Goal: Task Accomplishment & Management: Manage account settings

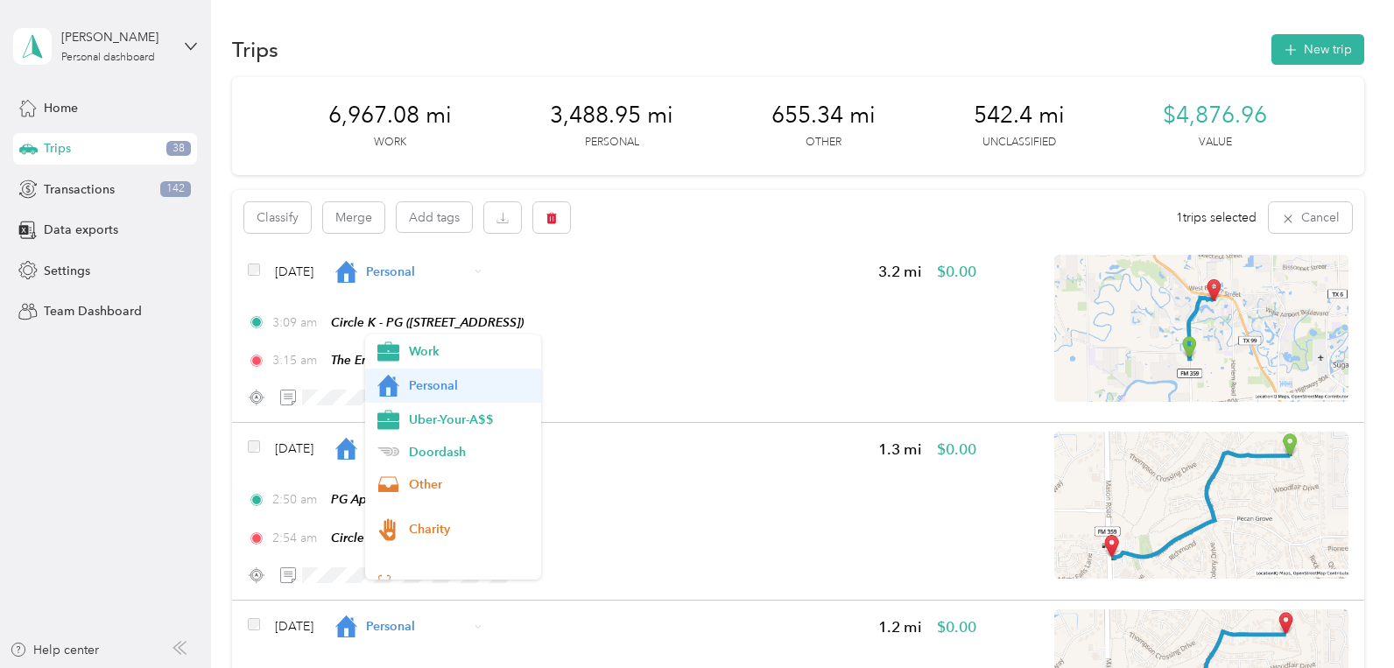
scroll to position [3497, 0]
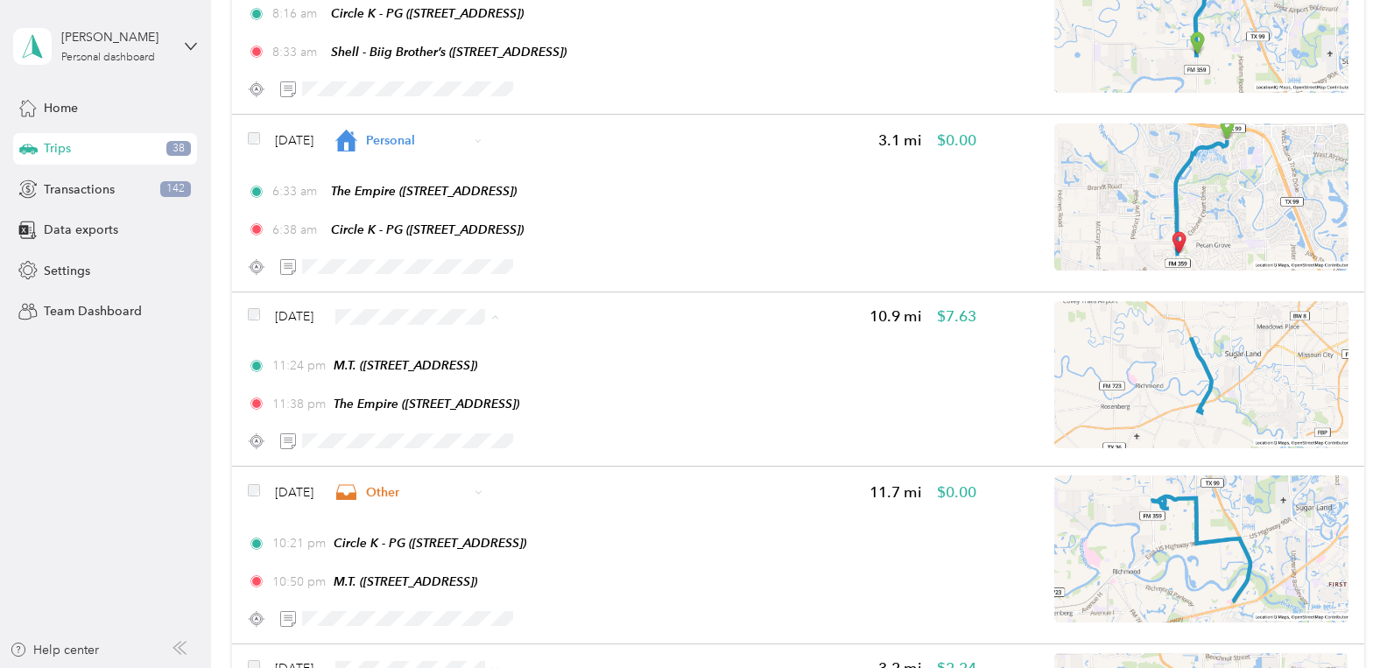
click at [425, 419] on span "Uber-Your-A$$" at bounding box center [469, 420] width 121 height 18
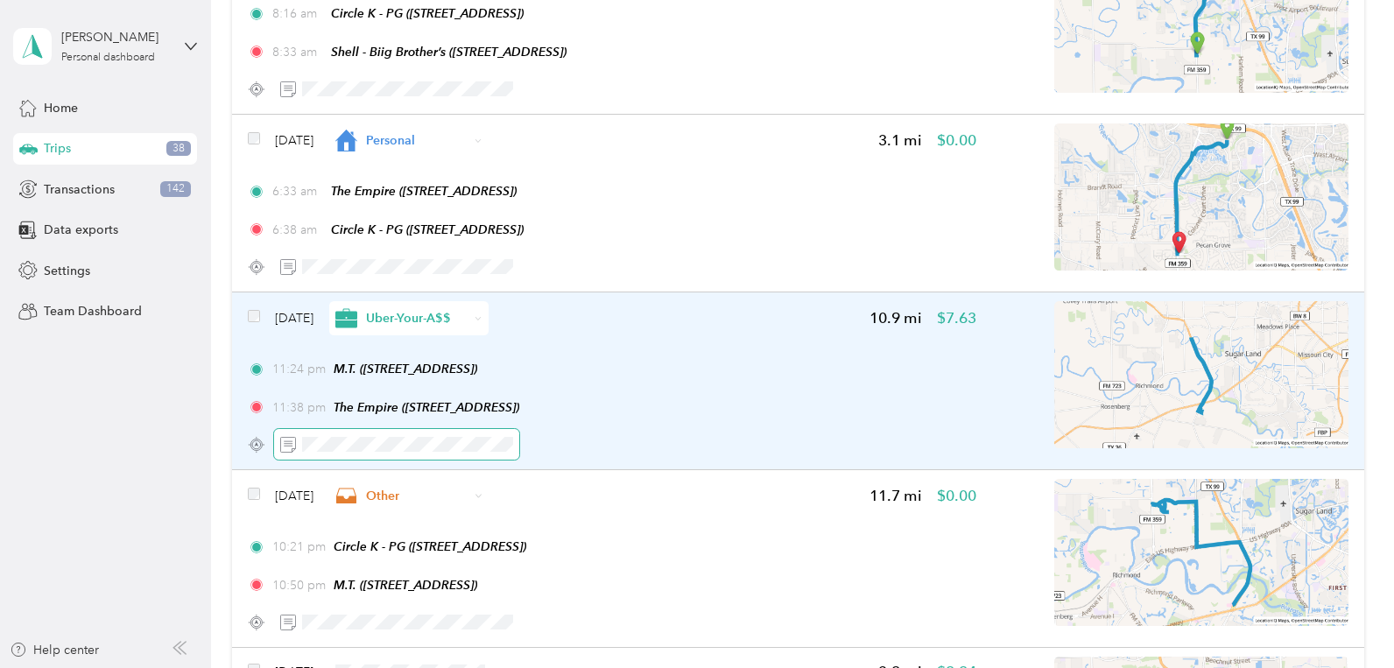
scroll to position [3676, 0]
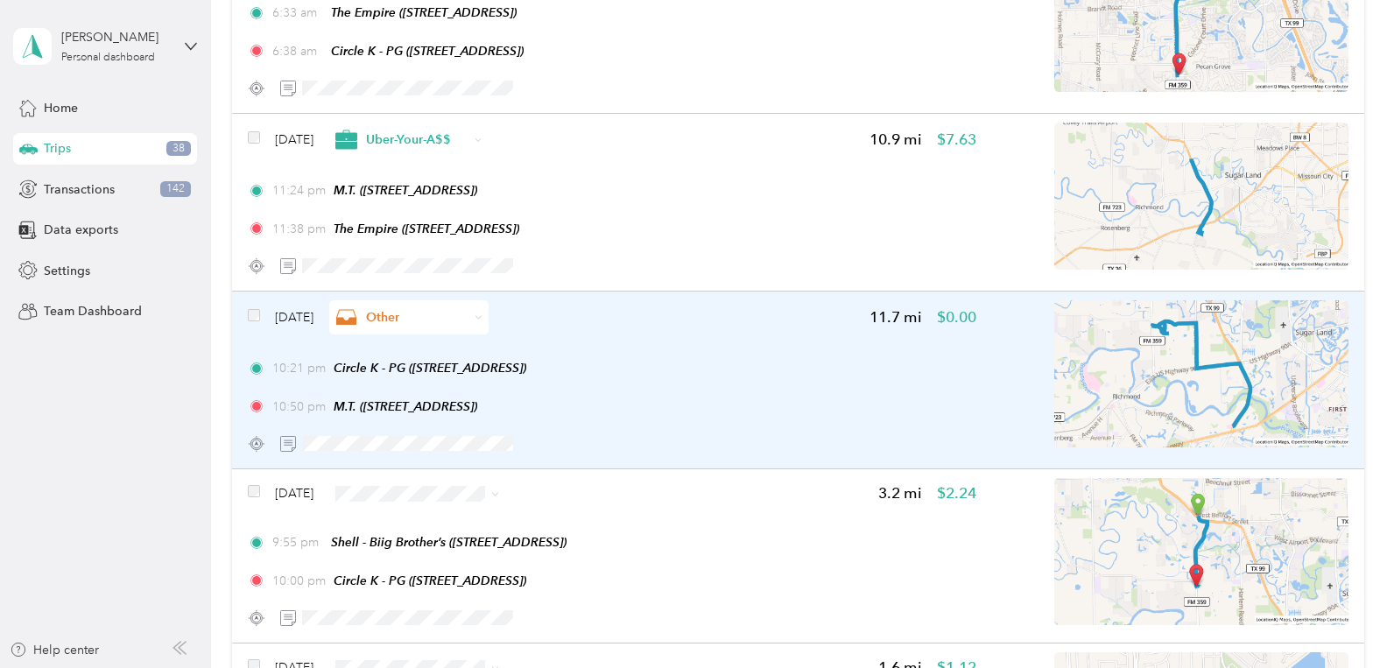
click at [412, 318] on span "Other" at bounding box center [417, 317] width 102 height 18
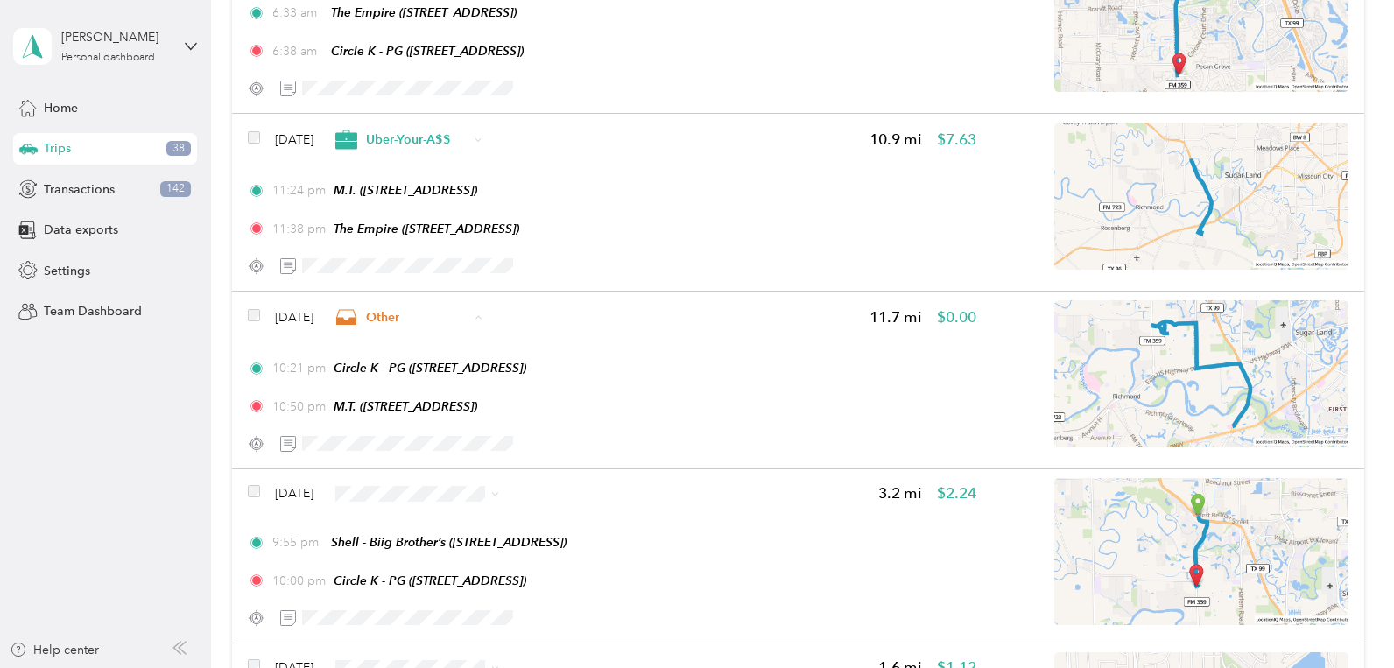
click at [436, 422] on span "Uber-Your-A$$" at bounding box center [461, 422] width 104 height 18
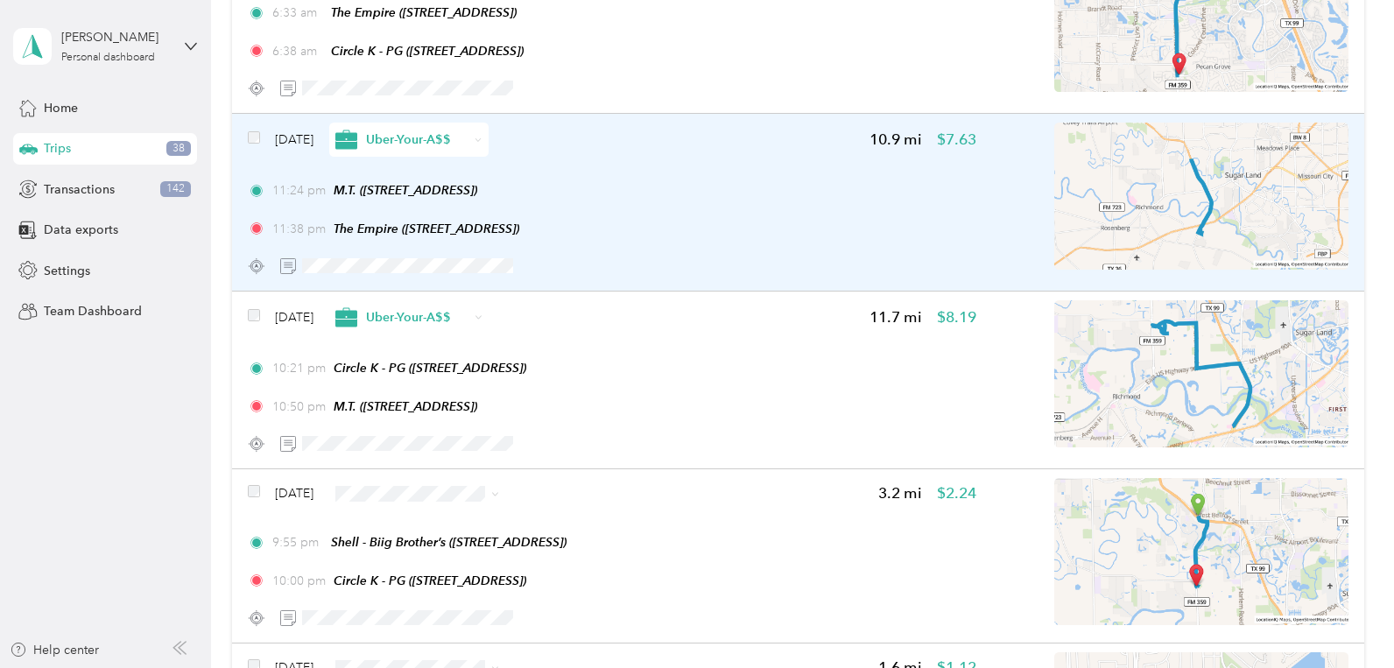
click at [438, 139] on span "Uber-Your-A$$" at bounding box center [417, 139] width 102 height 18
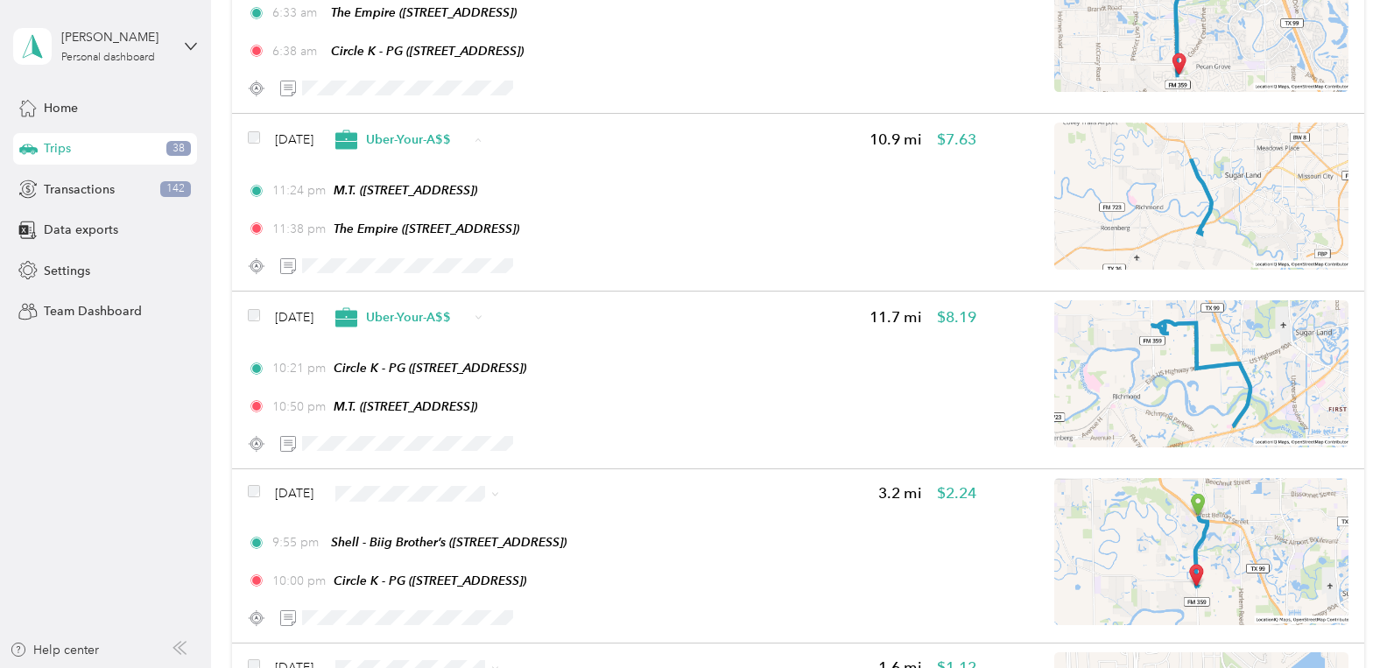
click at [4, 501] on aside "[PERSON_NAME] Personal dashboard Home Trips 38 Transactions 142 Data exports Se…" at bounding box center [105, 334] width 211 height 668
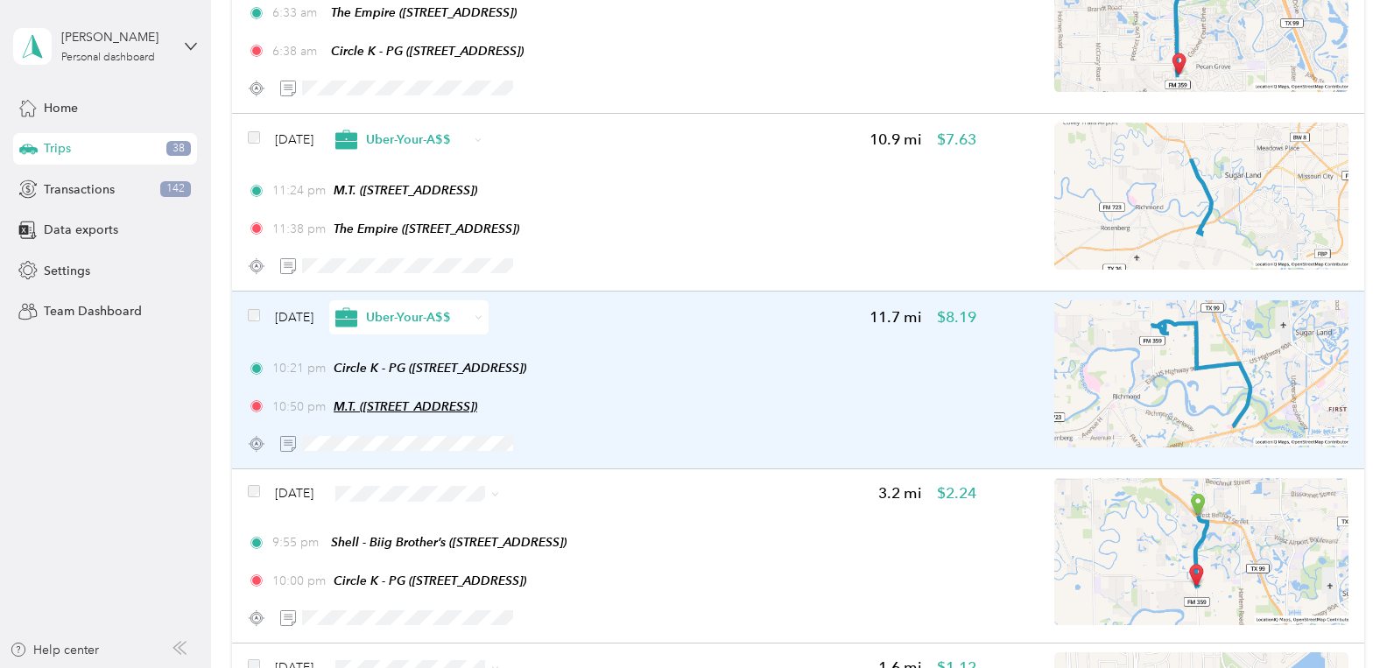
scroll to position [3855, 0]
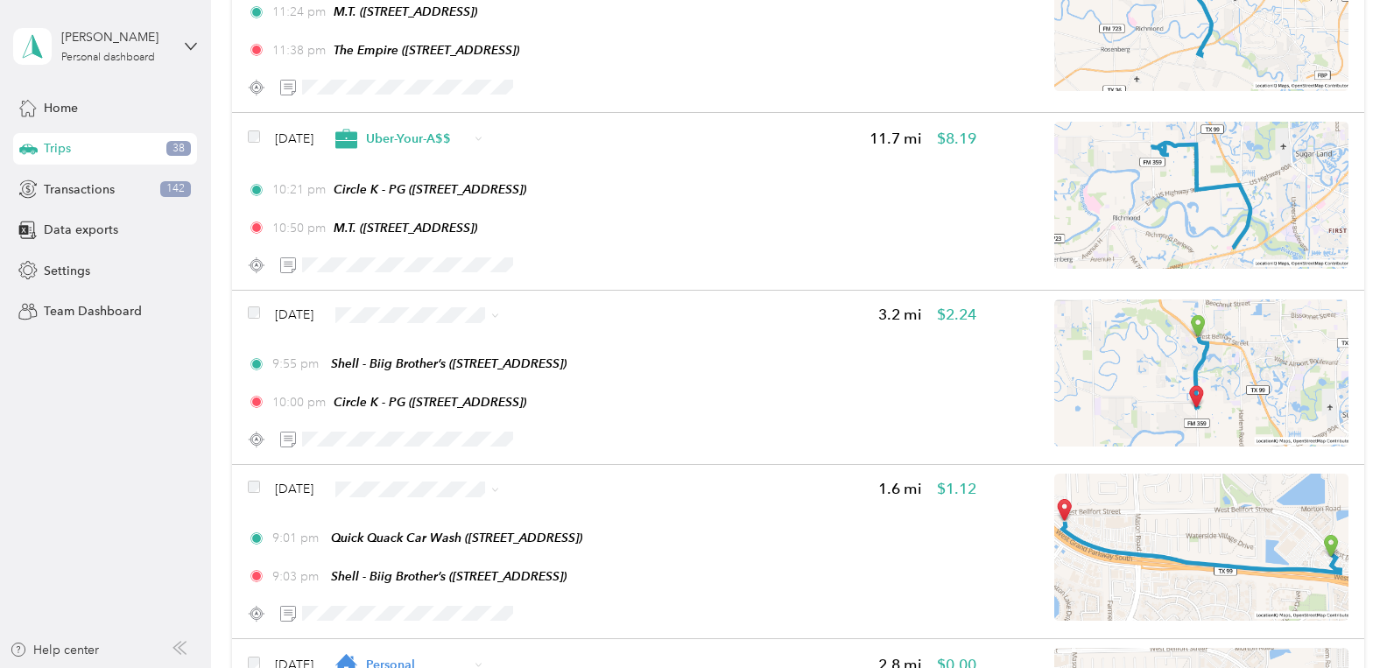
click at [443, 384] on span "Personal" at bounding box center [469, 383] width 121 height 18
click at [443, 276] on span "Personal" at bounding box center [469, 270] width 121 height 18
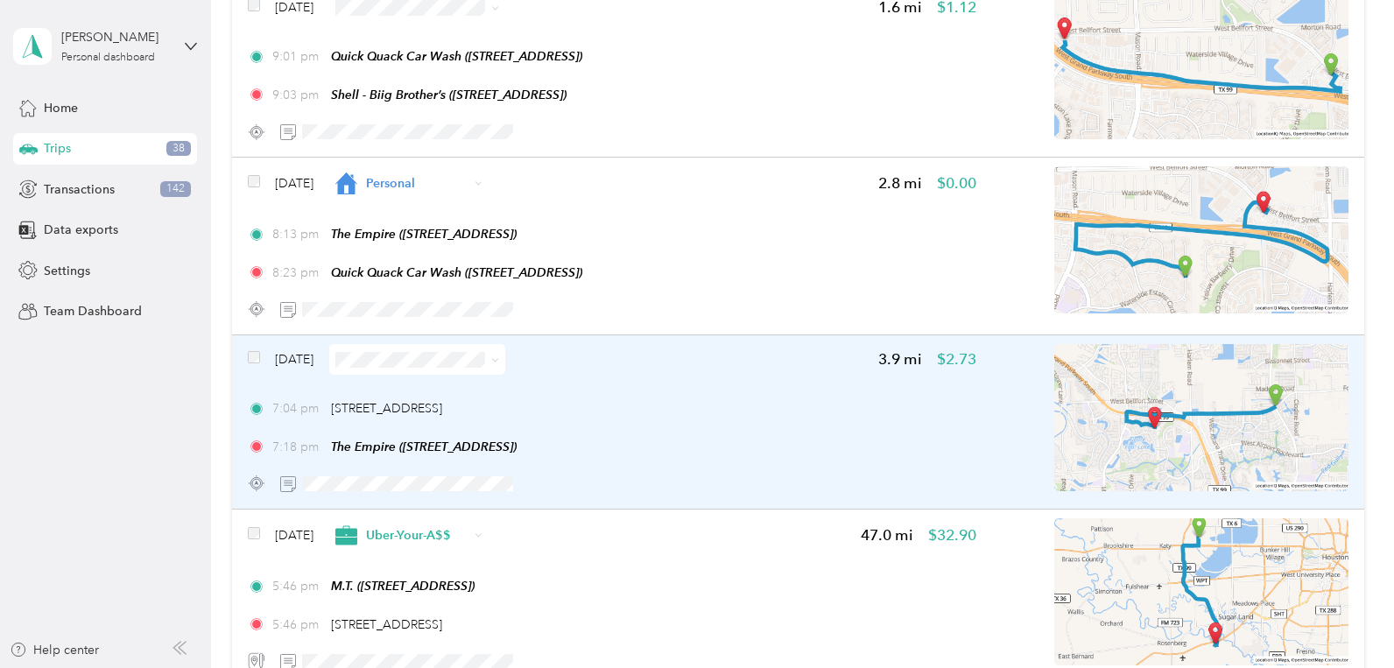
scroll to position [4394, 0]
